Goal: Obtain resource: Download file/media

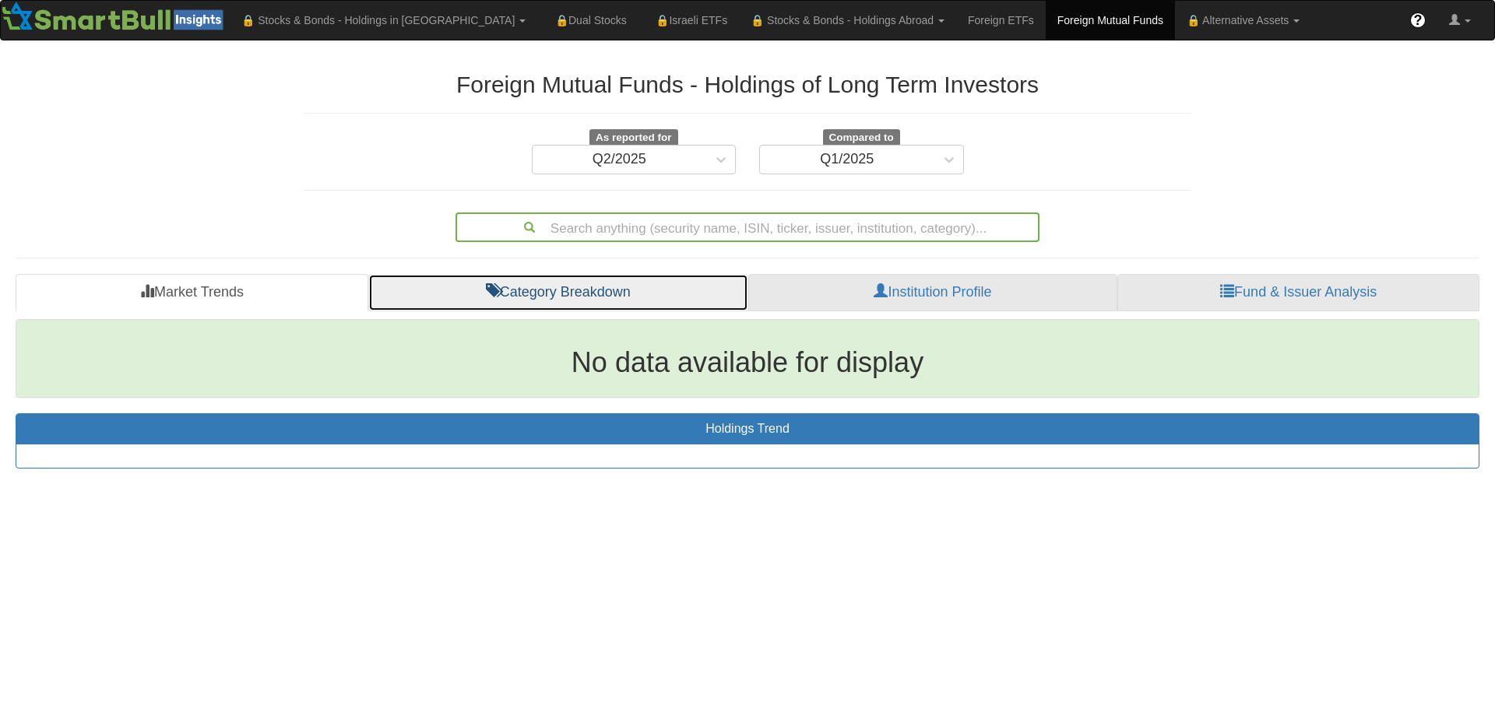
click at [562, 297] on link "Category Breakdown" at bounding box center [558, 292] width 380 height 37
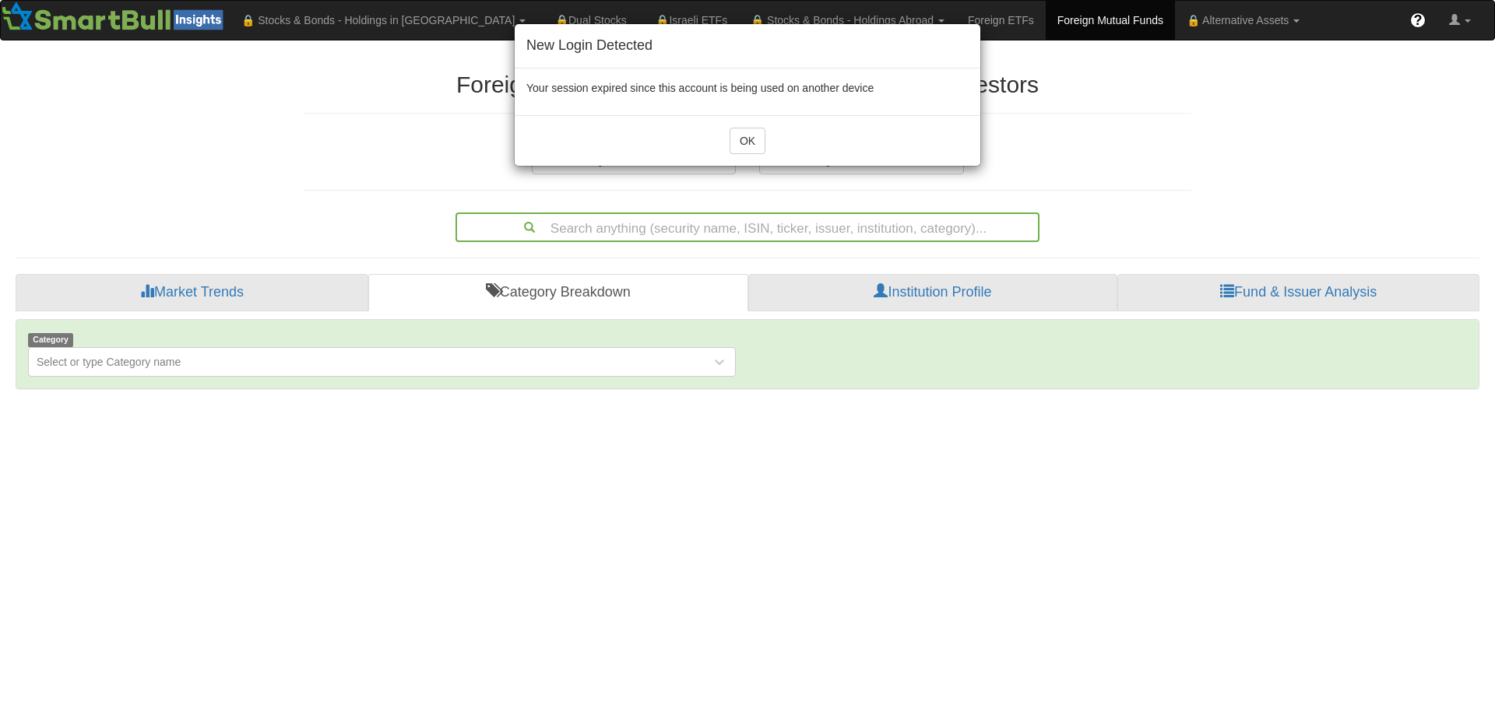
click at [298, 368] on div "New Login Detected Your session expired since this account is being used on ano…" at bounding box center [747, 354] width 1495 height 709
click at [129, 365] on div "New Login Detected Your session expired since this account is being used on ano…" at bounding box center [747, 354] width 1495 height 709
click at [720, 366] on div "New Login Detected Your session expired since this account is being used on ano…" at bounding box center [747, 354] width 1495 height 709
click at [748, 136] on button "OK" at bounding box center [748, 141] width 36 height 26
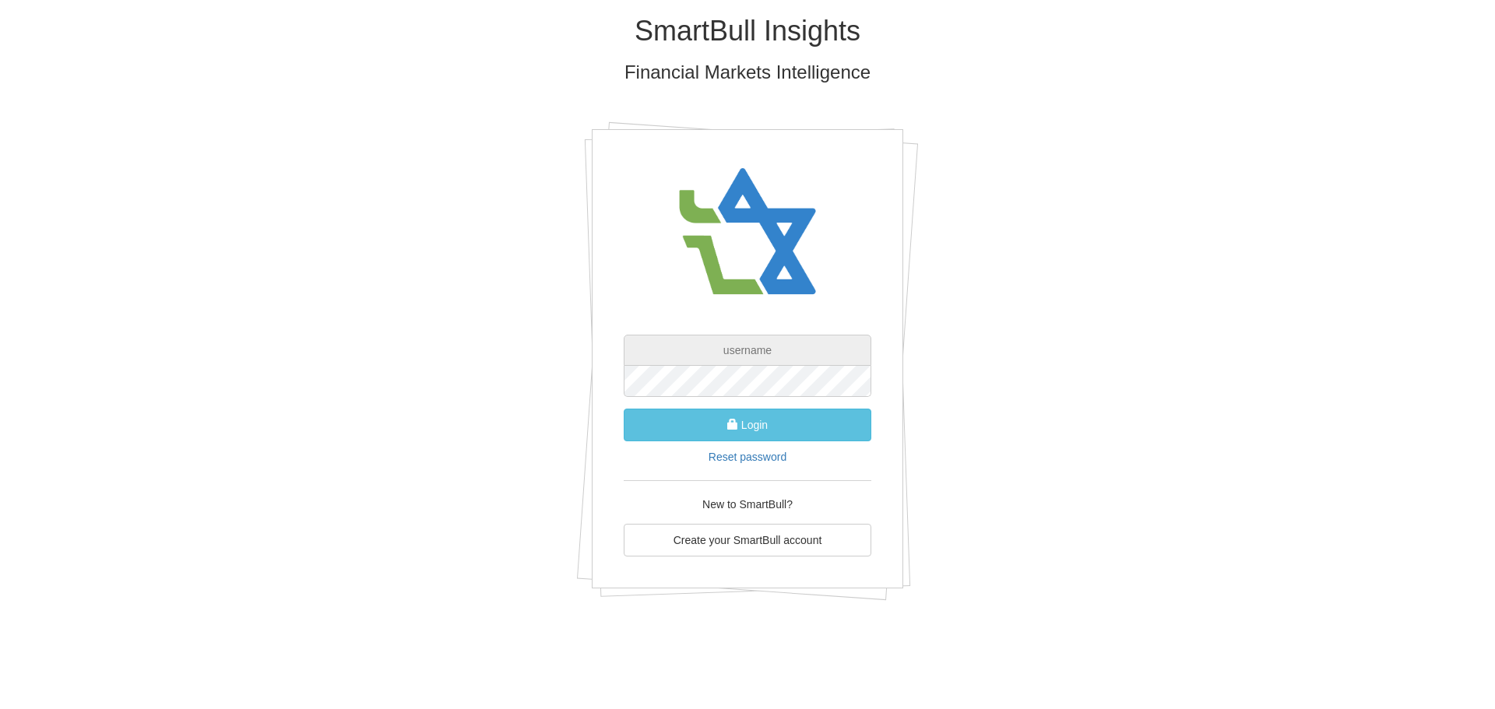
type input "[EMAIL_ADDRESS][DOMAIN_NAME]"
click at [752, 429] on button "Login" at bounding box center [748, 425] width 248 height 33
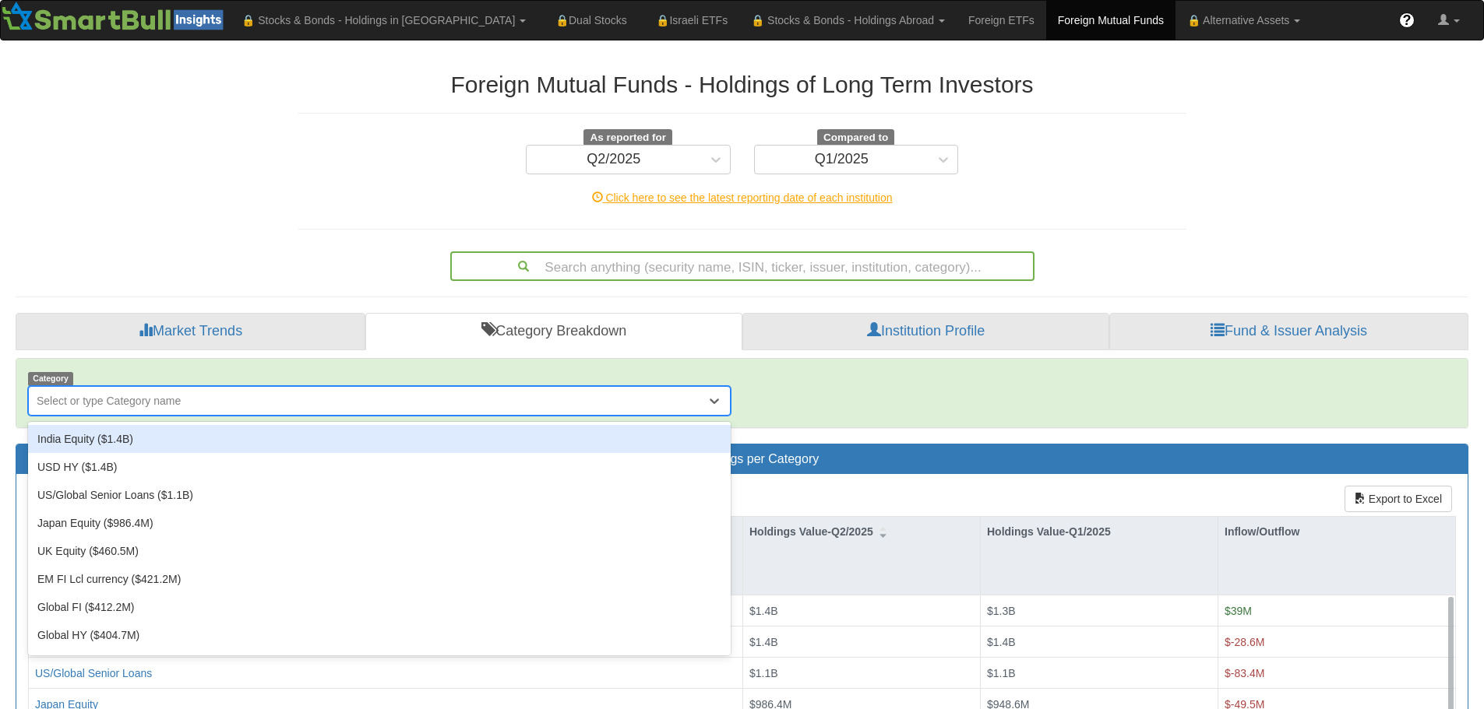
click at [523, 401] on div "Select or type Category name" at bounding box center [367, 401] width 677 height 25
type input "em"
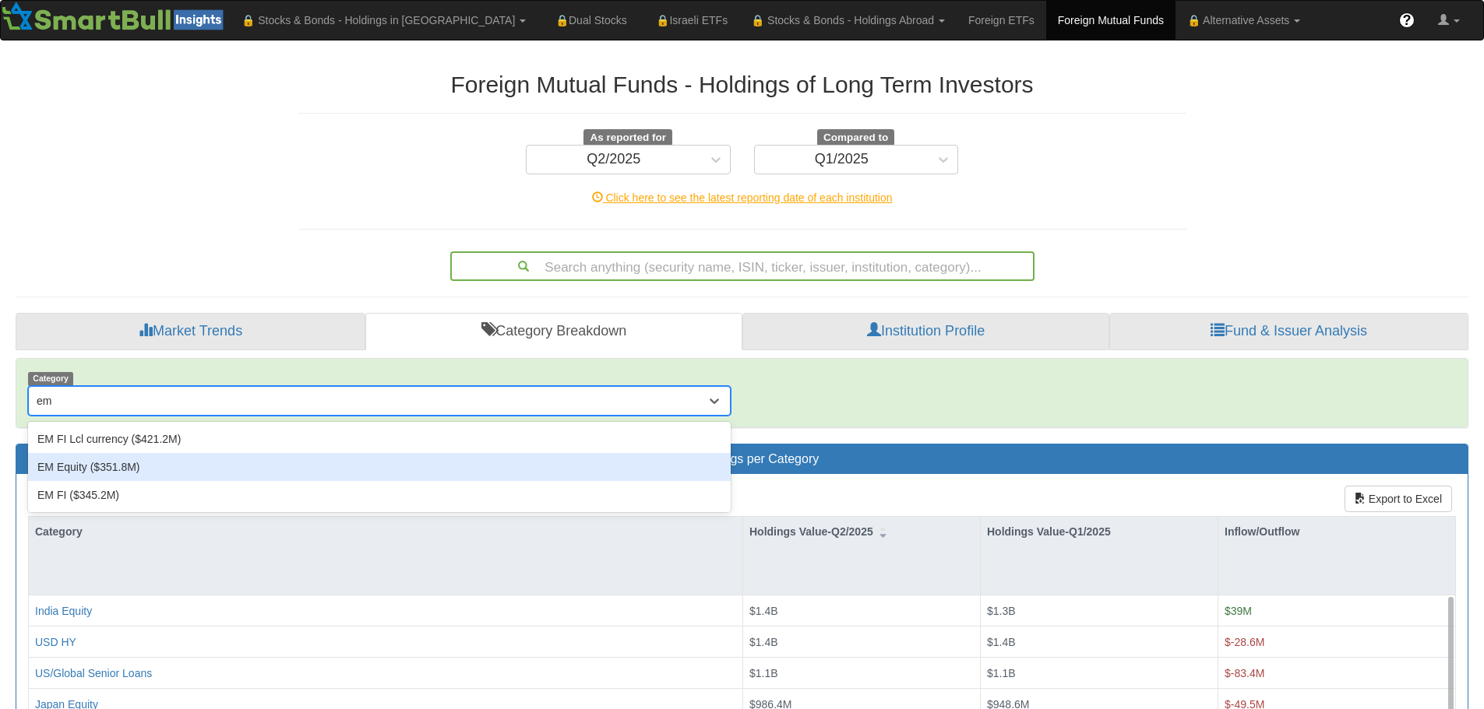
click at [90, 466] on div "EM Equity ($351.8M)" at bounding box center [379, 467] width 702 height 28
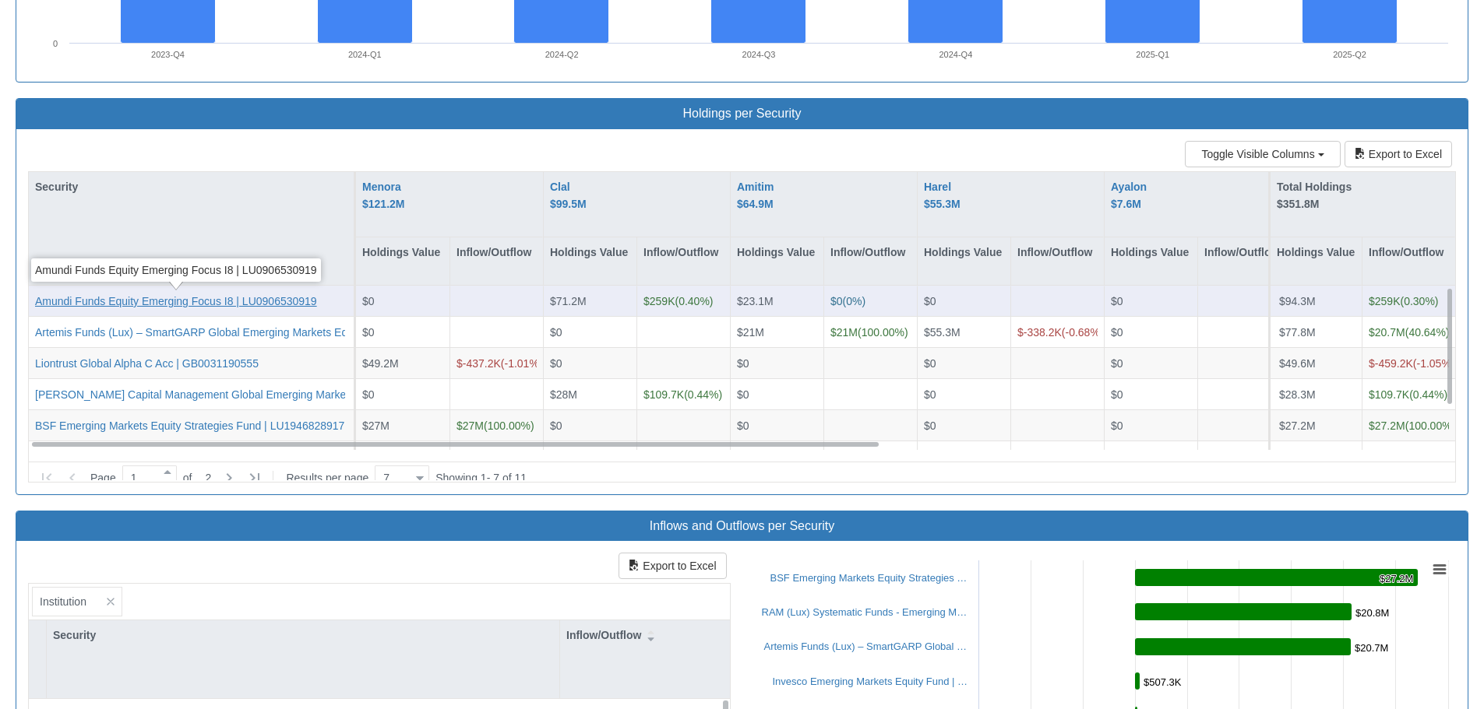
scroll to position [1246, 0]
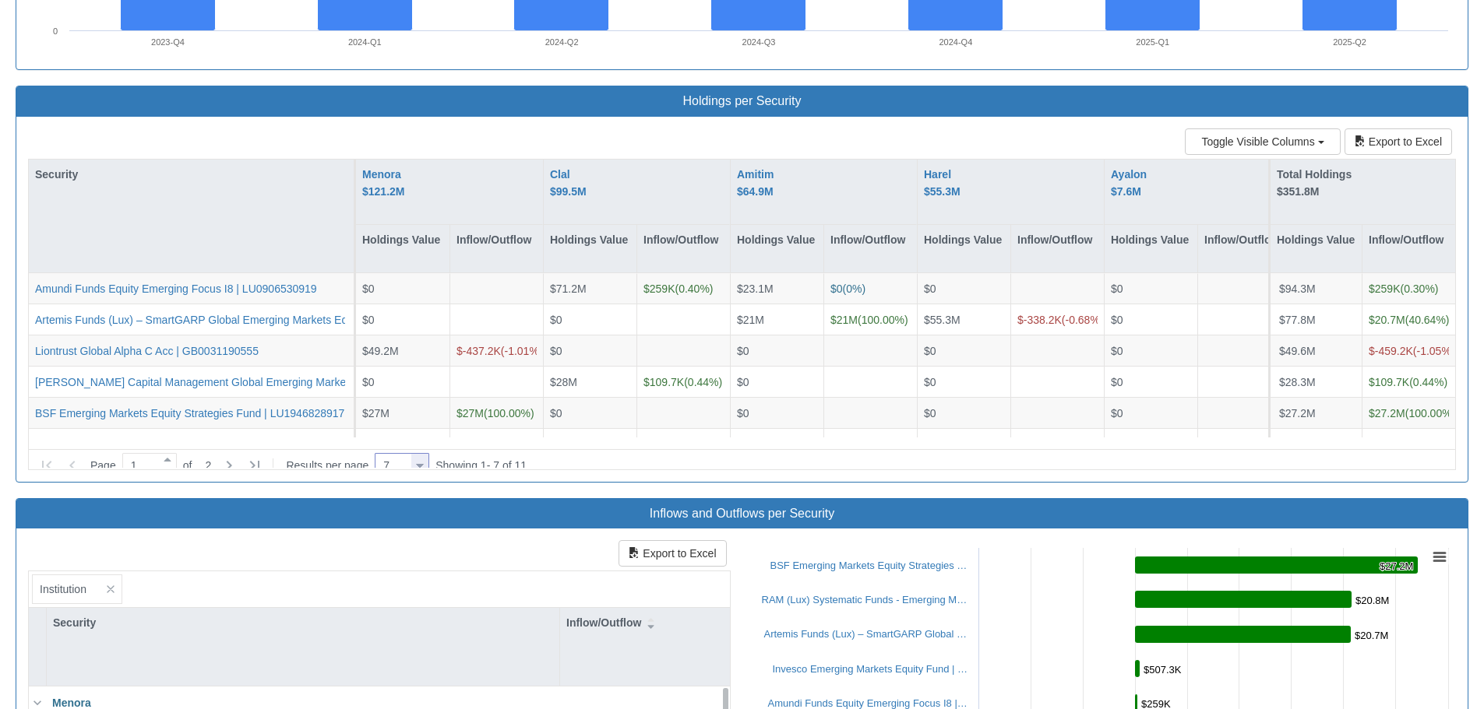
click at [424, 456] on div at bounding box center [420, 466] width 8 height 21
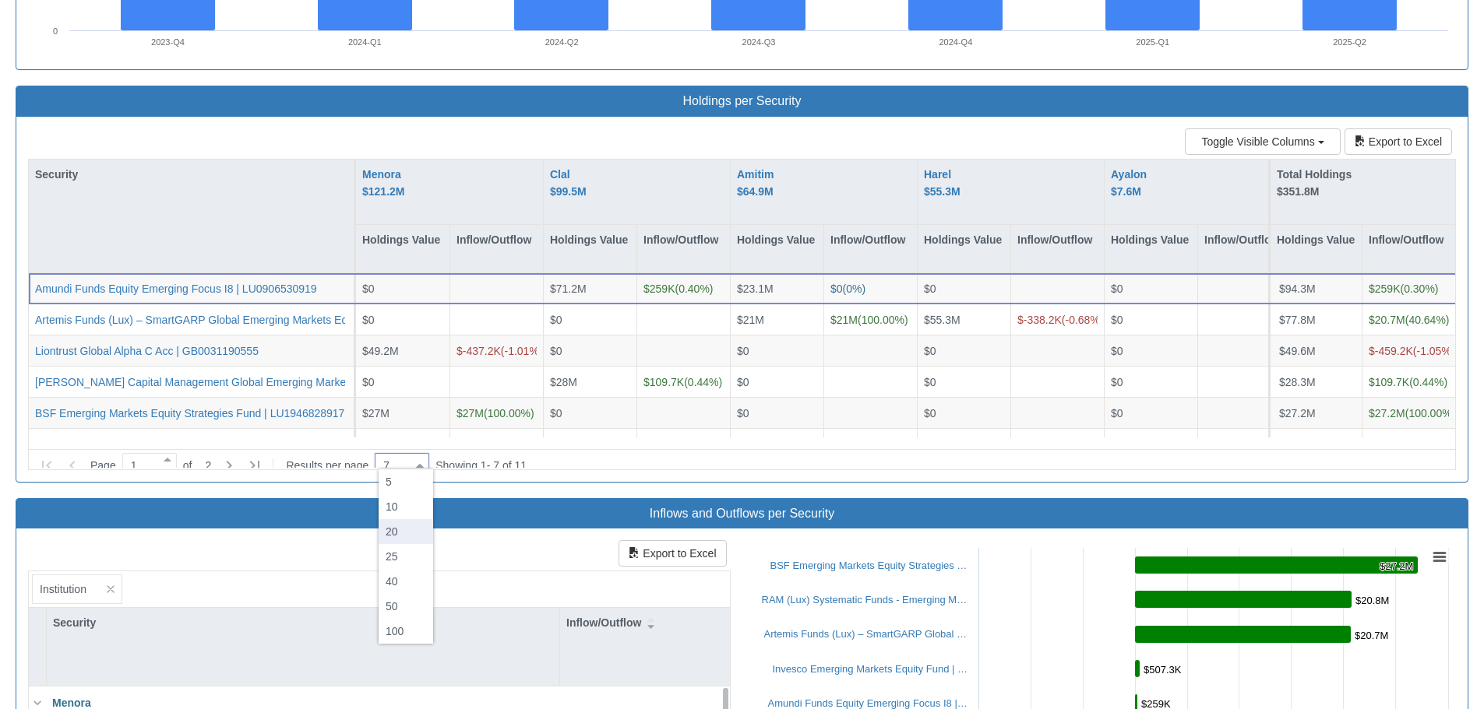
click at [408, 530] on div "20" at bounding box center [405, 531] width 55 height 25
type input "20"
click at [1405, 137] on button "Export to Excel" at bounding box center [1397, 141] width 107 height 26
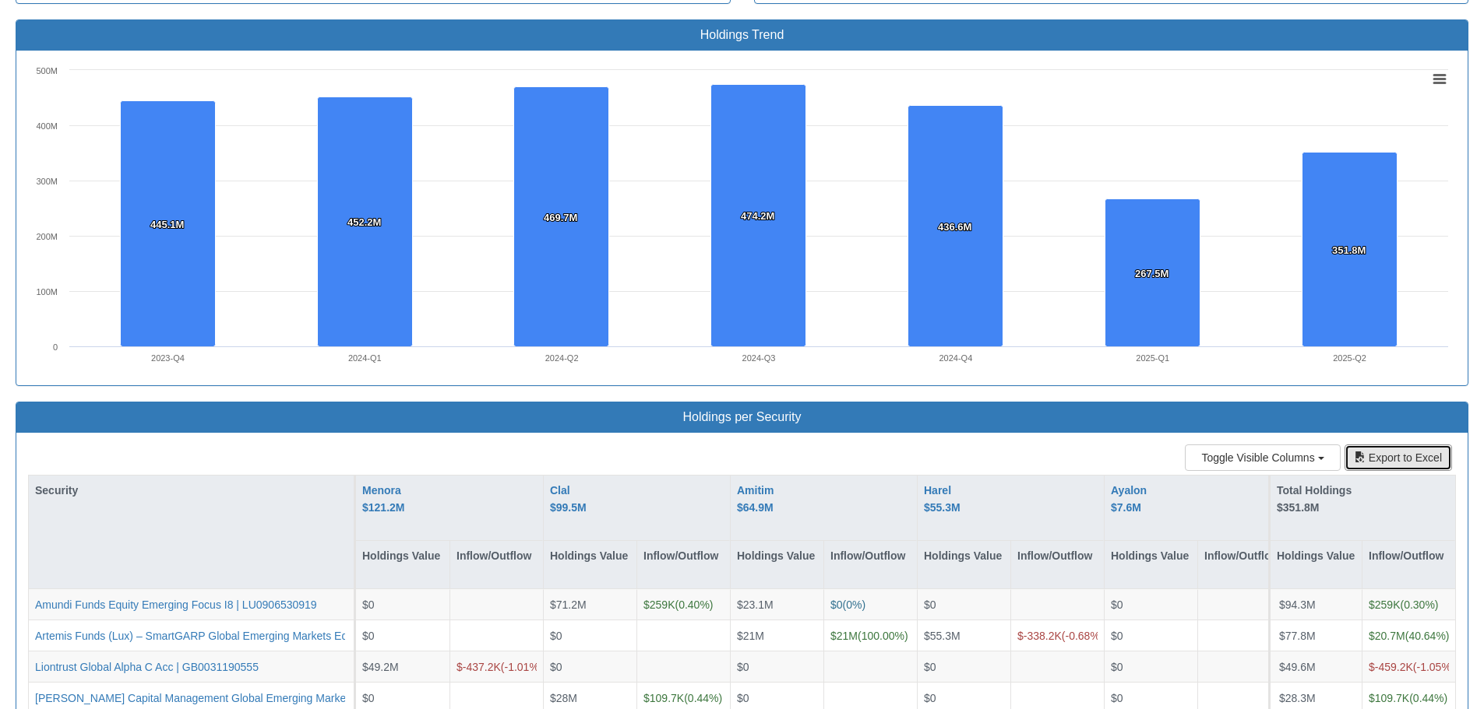
scroll to position [623, 0]
